Goal: Register for event/course

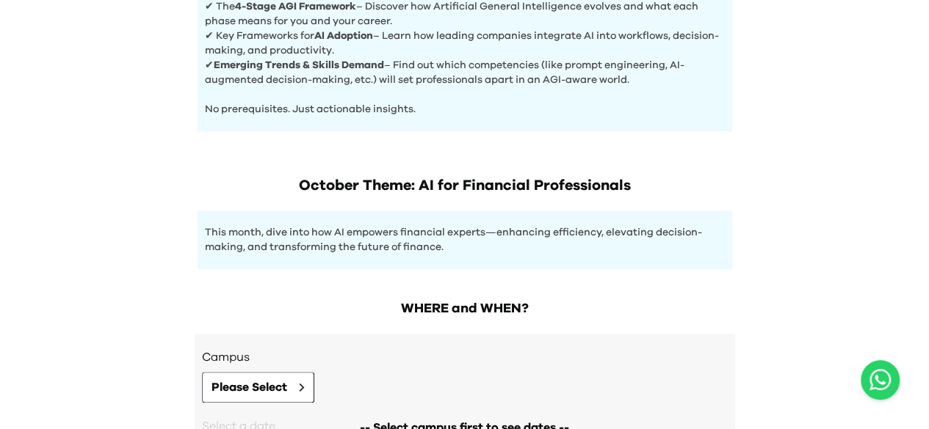
scroll to position [785, 0]
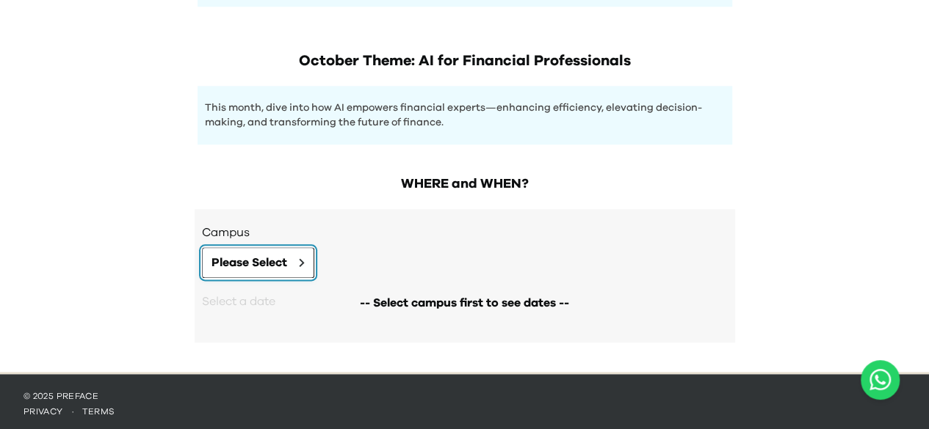
click at [301, 252] on button "Please Select" at bounding box center [258, 262] width 112 height 31
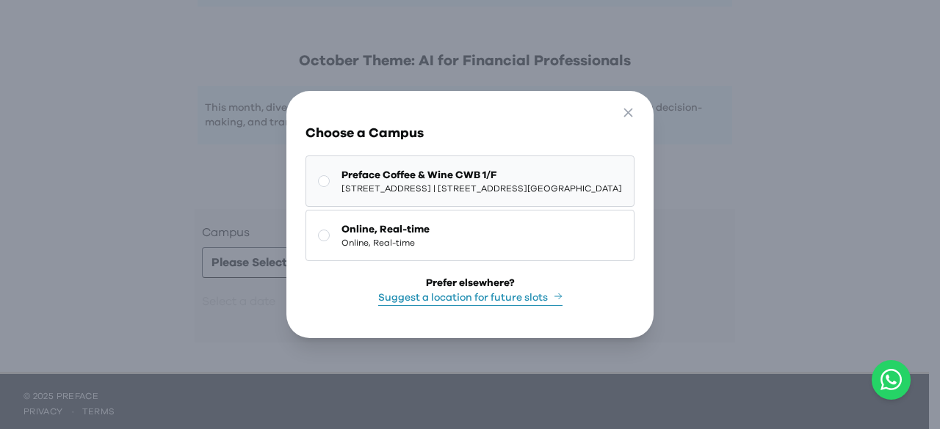
click at [349, 183] on span "[STREET_ADDRESS] | [STREET_ADDRESS][GEOGRAPHIC_DATA]" at bounding box center [481, 189] width 280 height 12
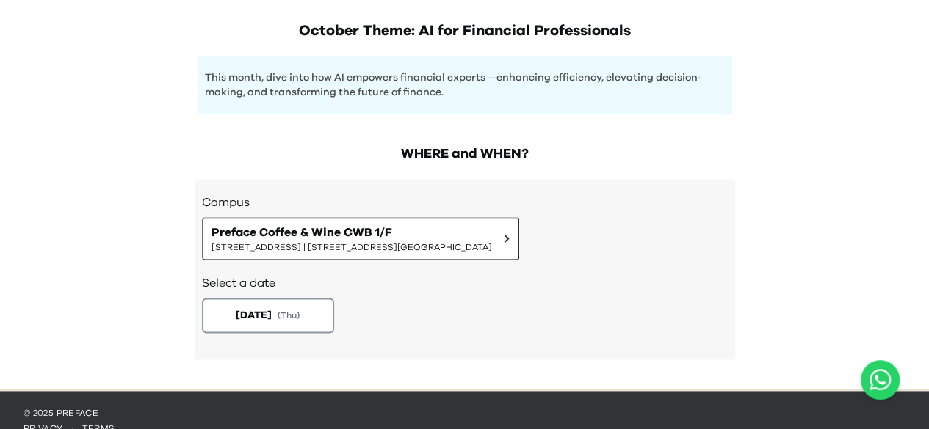
scroll to position [832, 0]
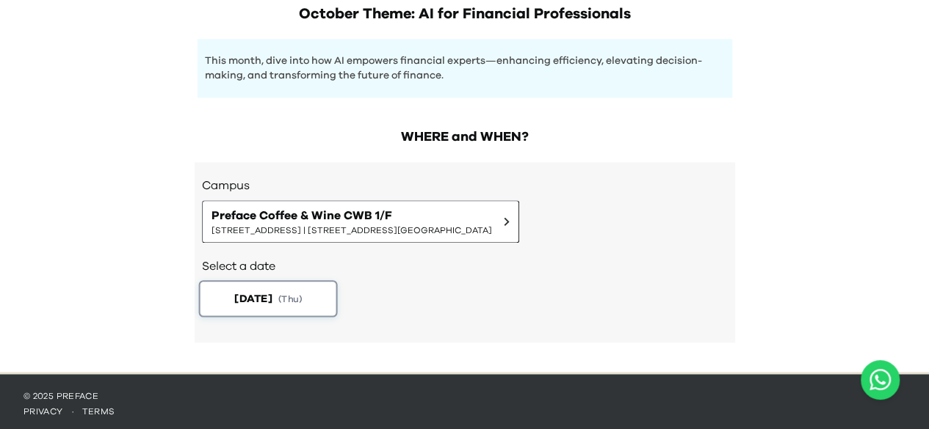
click at [326, 297] on button "[DATE] ( Thu )" at bounding box center [267, 298] width 139 height 37
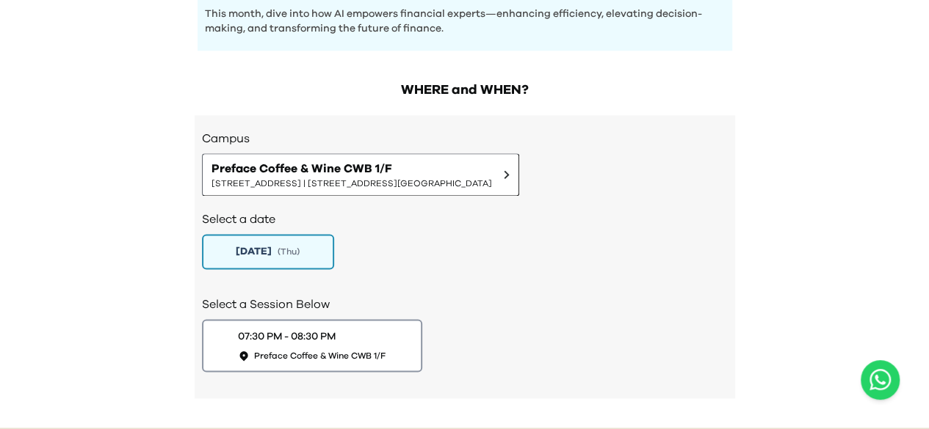
scroll to position [935, 0]
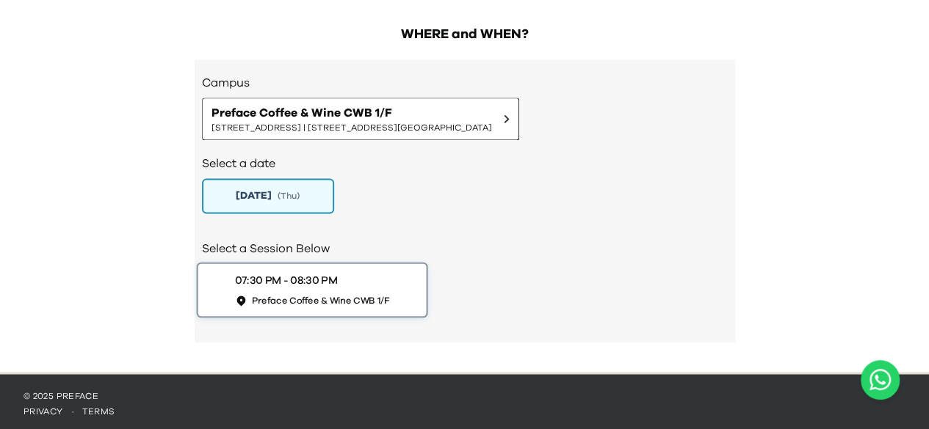
click at [301, 283] on div "07:30 PM - 08:30 PM" at bounding box center [285, 280] width 103 height 15
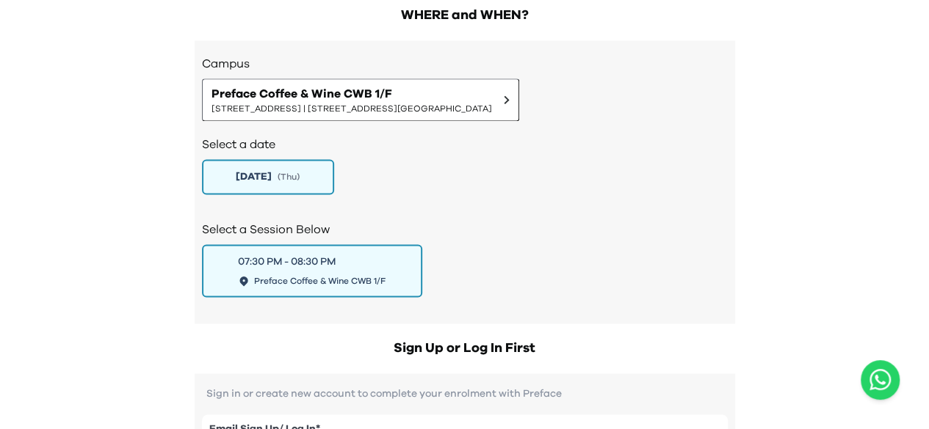
scroll to position [1082, 0]
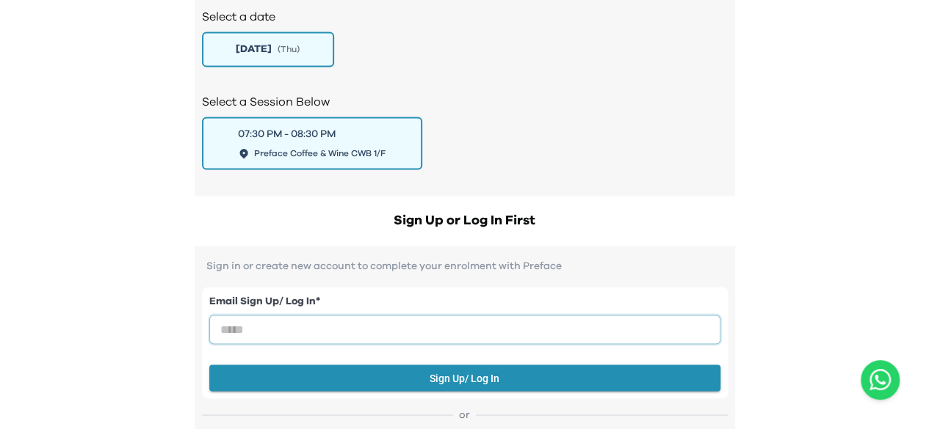
click at [378, 315] on input "email" at bounding box center [464, 329] width 511 height 29
type input "**********"
click at [471, 376] on button "Sign Up/ Log In" at bounding box center [464, 378] width 511 height 27
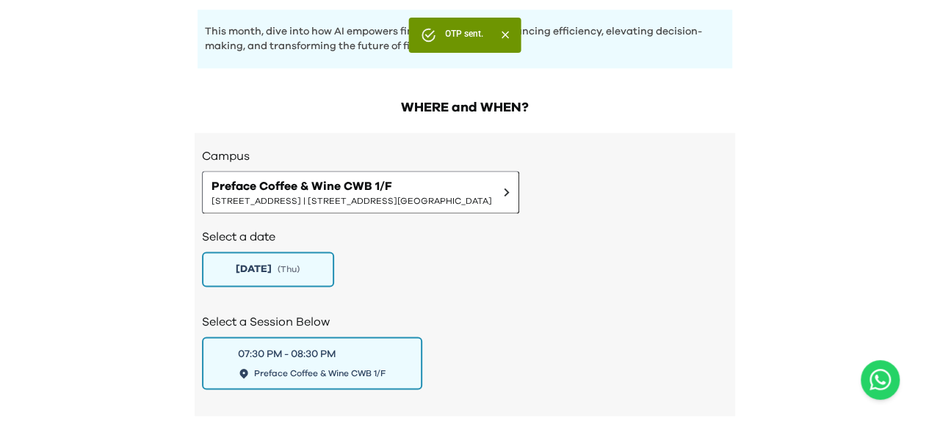
scroll to position [1155, 0]
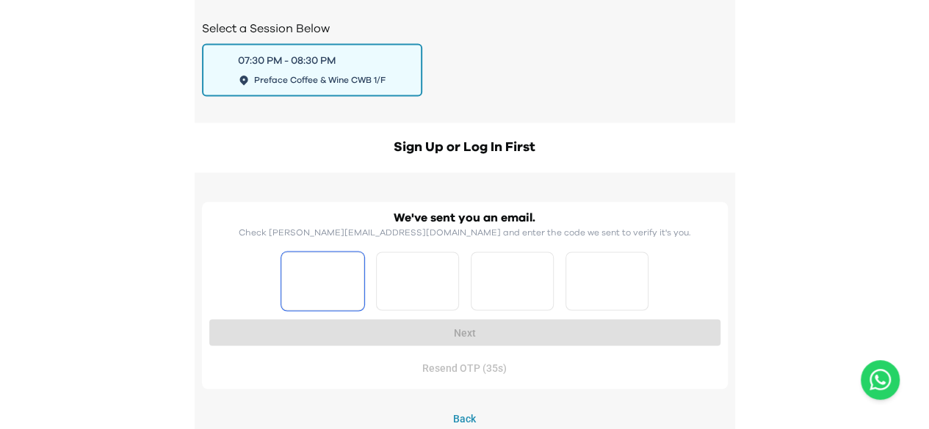
click at [361, 272] on input "Please enter OTP character 1" at bounding box center [322, 281] width 83 height 59
type input "*"
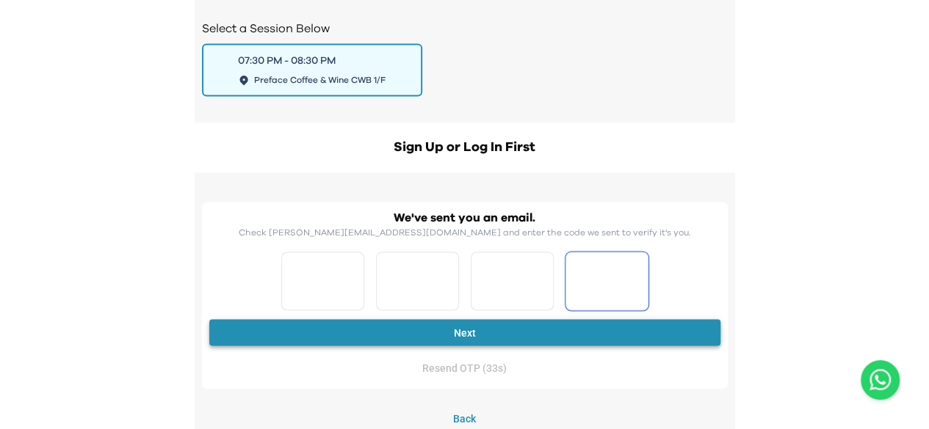
type input "*"
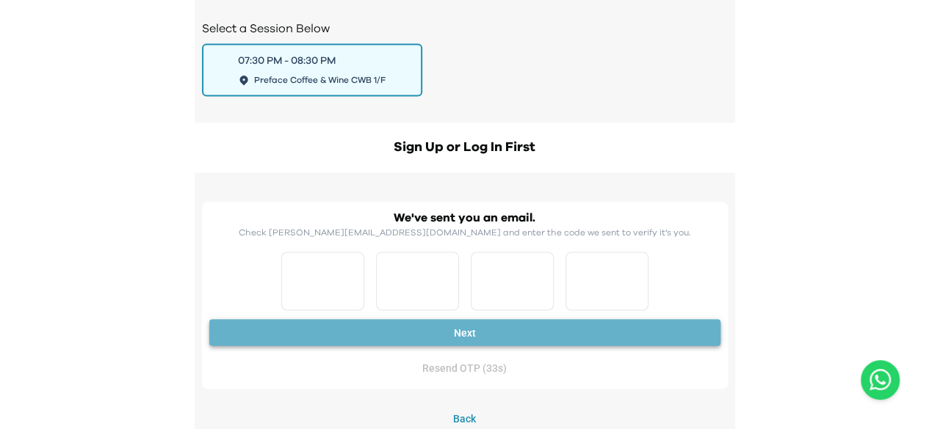
click at [457, 333] on button "Next" at bounding box center [464, 332] width 511 height 27
